Goal: Transaction & Acquisition: Purchase product/service

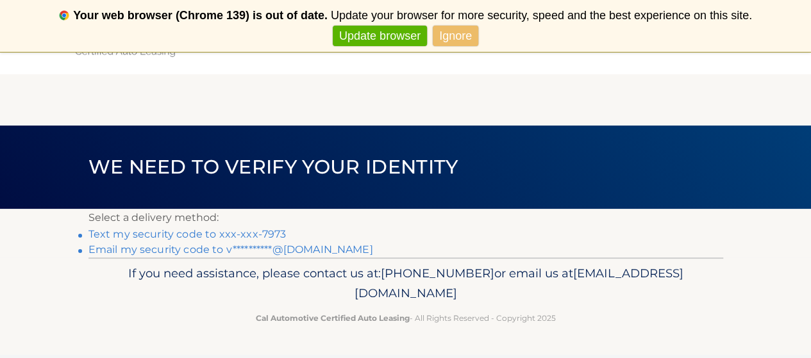
click at [276, 232] on link "Text my security code to xxx-xxx-7973" at bounding box center [187, 234] width 198 height 12
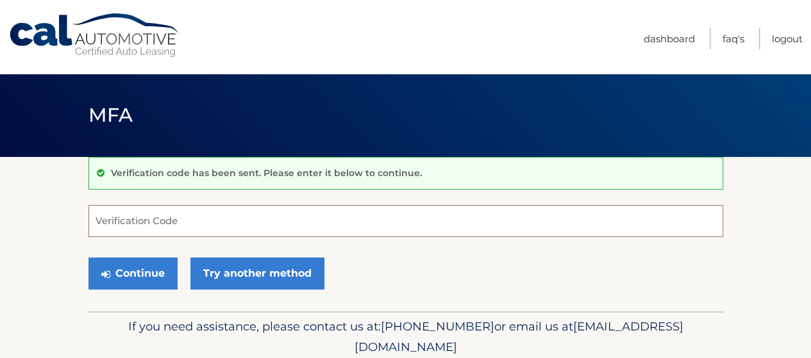
click at [276, 227] on input "Verification Code" at bounding box center [405, 221] width 634 height 32
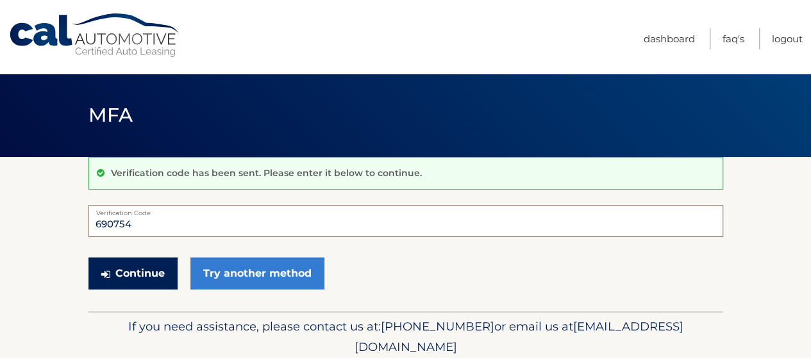
type input "690754"
click at [117, 277] on button "Continue" at bounding box center [132, 274] width 89 height 32
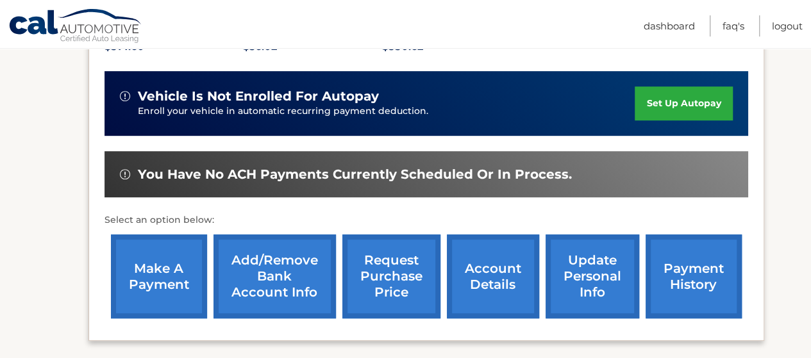
scroll to position [320, 0]
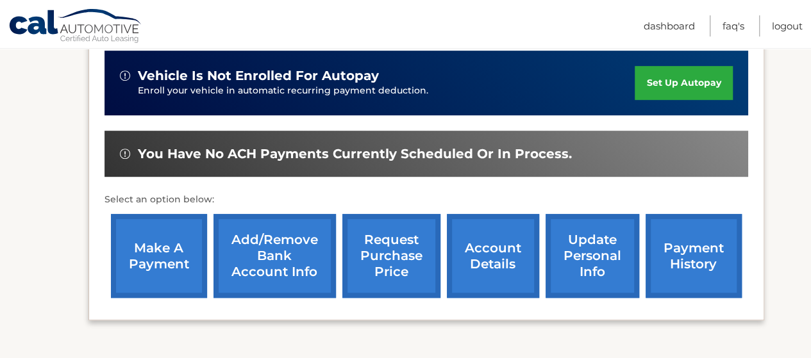
click at [158, 261] on link "make a payment" at bounding box center [159, 256] width 96 height 84
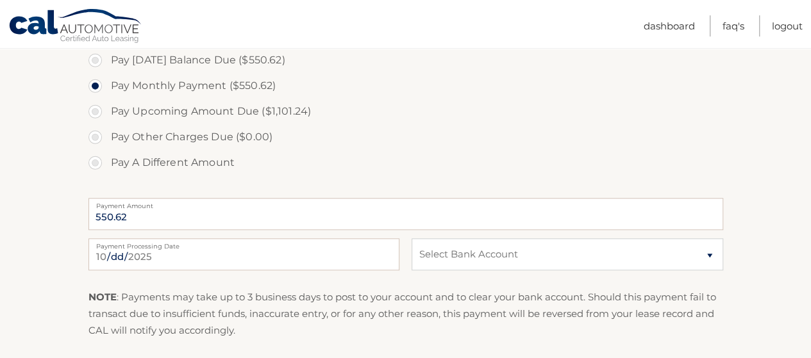
scroll to position [513, 0]
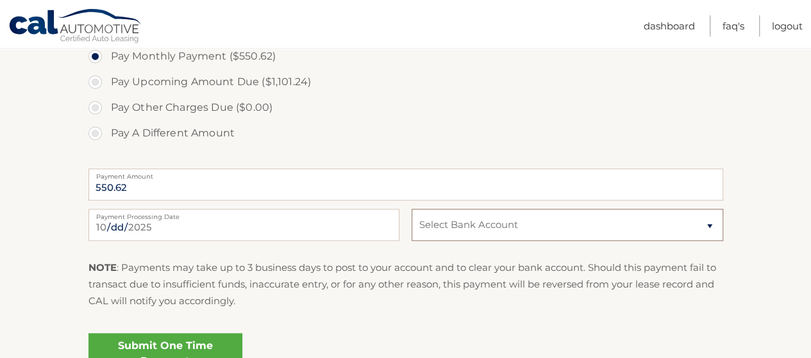
click at [445, 235] on select "Select Bank Account Checking WELLS FARGO BANK *****8557 Checking BANK OF AMERIC…" at bounding box center [566, 225] width 311 height 32
select select "ZWI2YjE0MzYtYWNjNi00N2RkLTlmZmMtMGM1YzA3ZTY1OGM4"
click at [411, 209] on select "Select Bank Account Checking WELLS FARGO BANK *****8557 Checking BANK OF AMERIC…" at bounding box center [566, 225] width 311 height 32
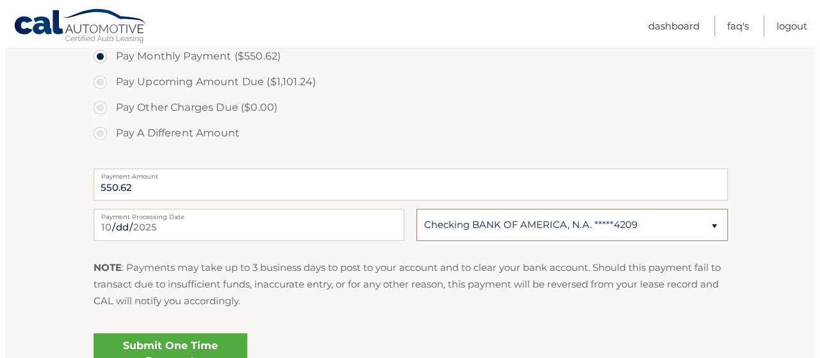
scroll to position [577, 0]
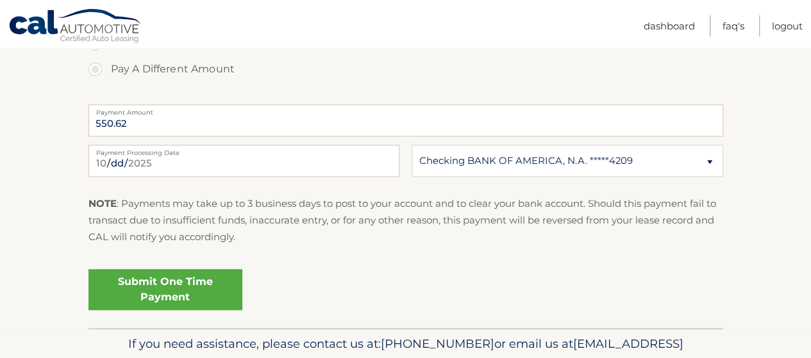
click at [203, 298] on link "Submit One Time Payment" at bounding box center [165, 289] width 154 height 41
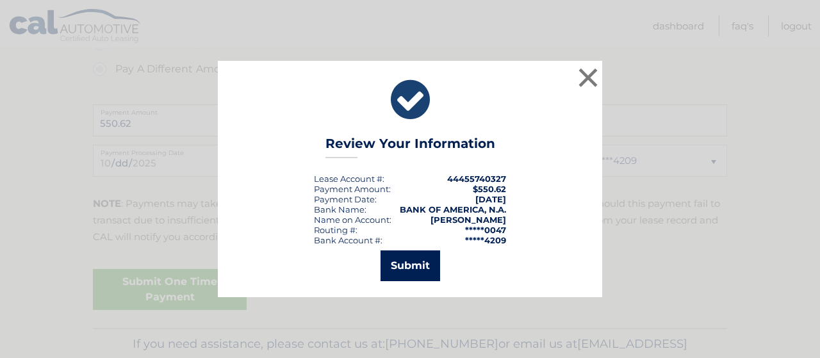
click at [406, 261] on button "Submit" at bounding box center [411, 266] width 60 height 31
